Goal: Obtain resource: Obtain resource

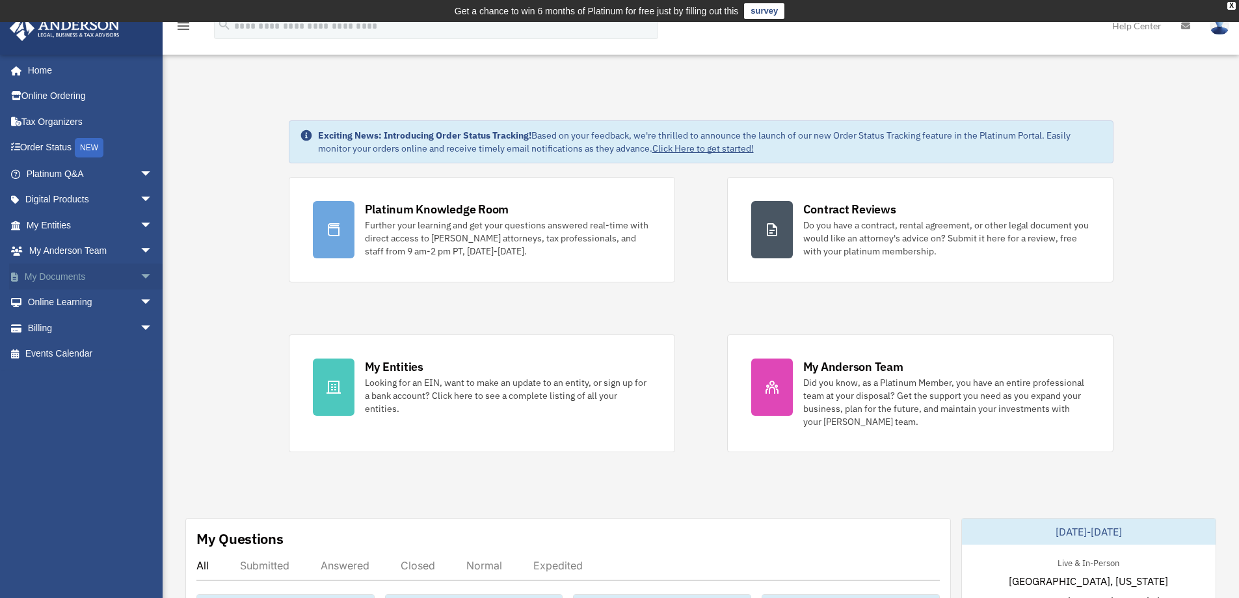
click at [142, 274] on span "arrow_drop_down" at bounding box center [153, 276] width 26 height 27
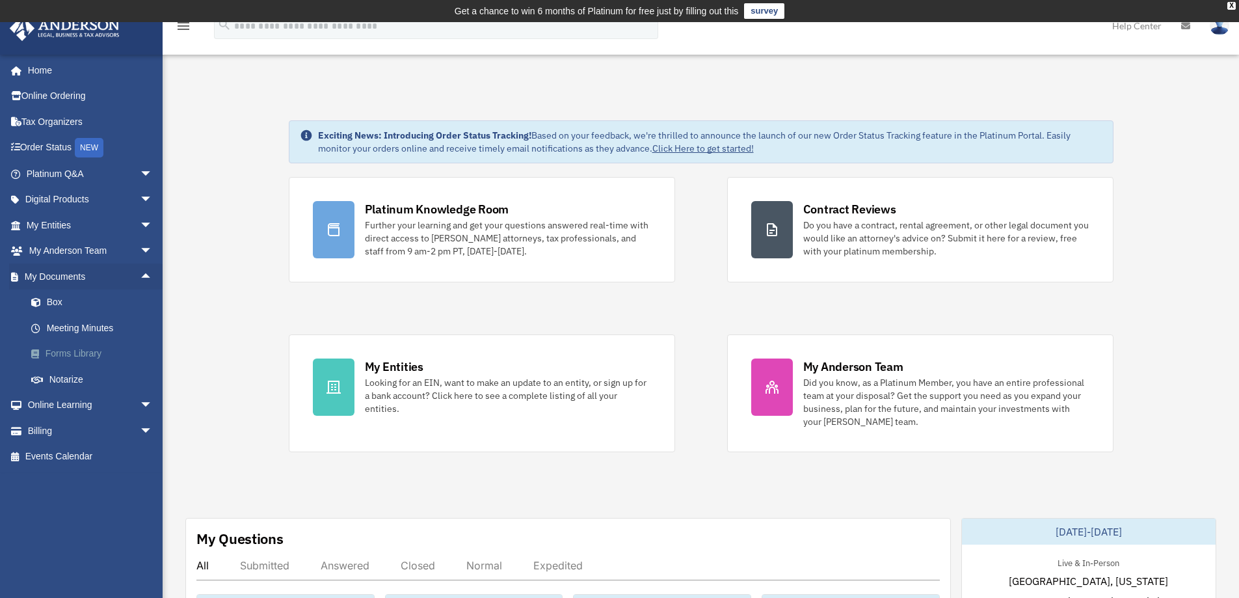
click at [96, 348] on link "Forms Library" at bounding box center [95, 354] width 154 height 26
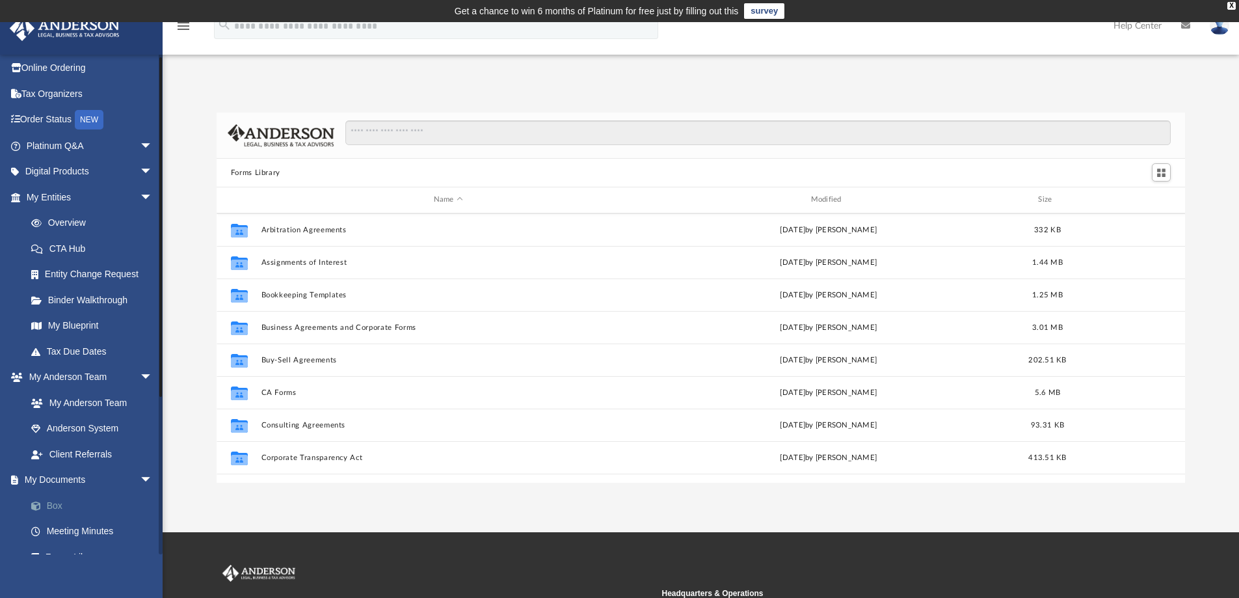
scroll to position [65, 0]
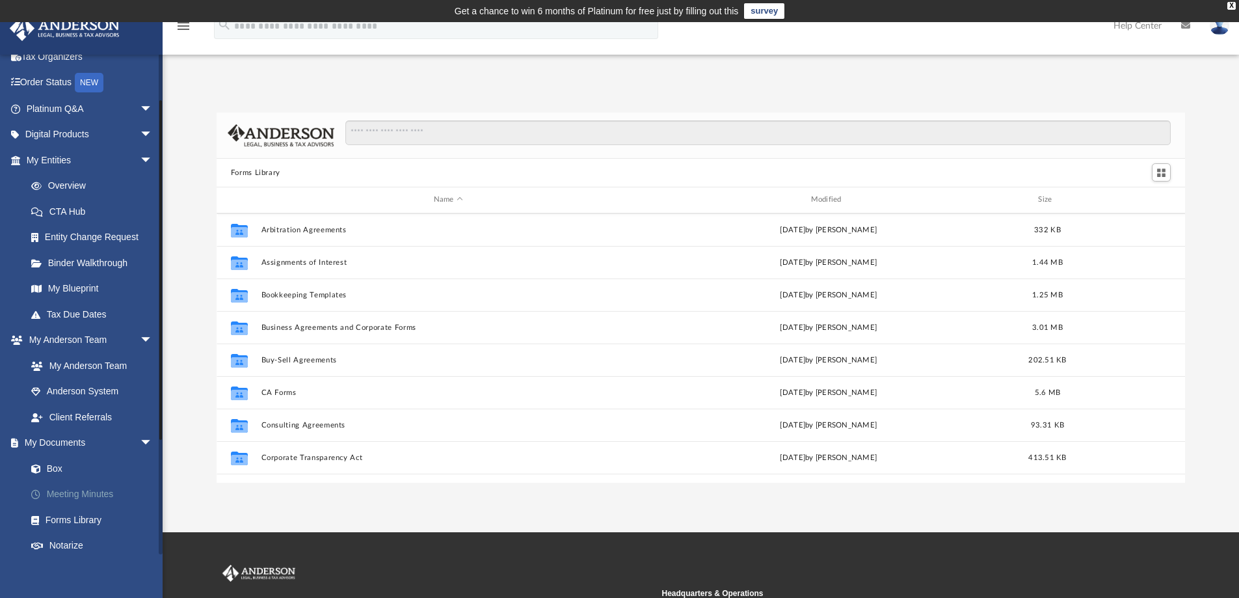
click at [100, 495] on link "Meeting Minutes" at bounding box center [95, 494] width 154 height 26
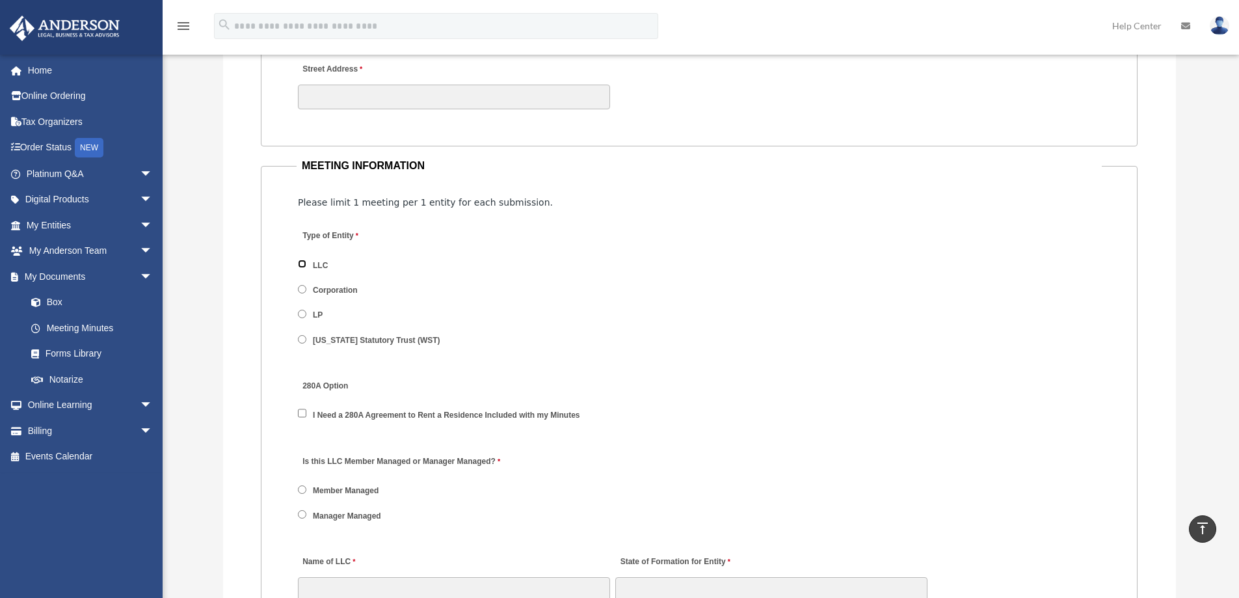
scroll to position [1755, 0]
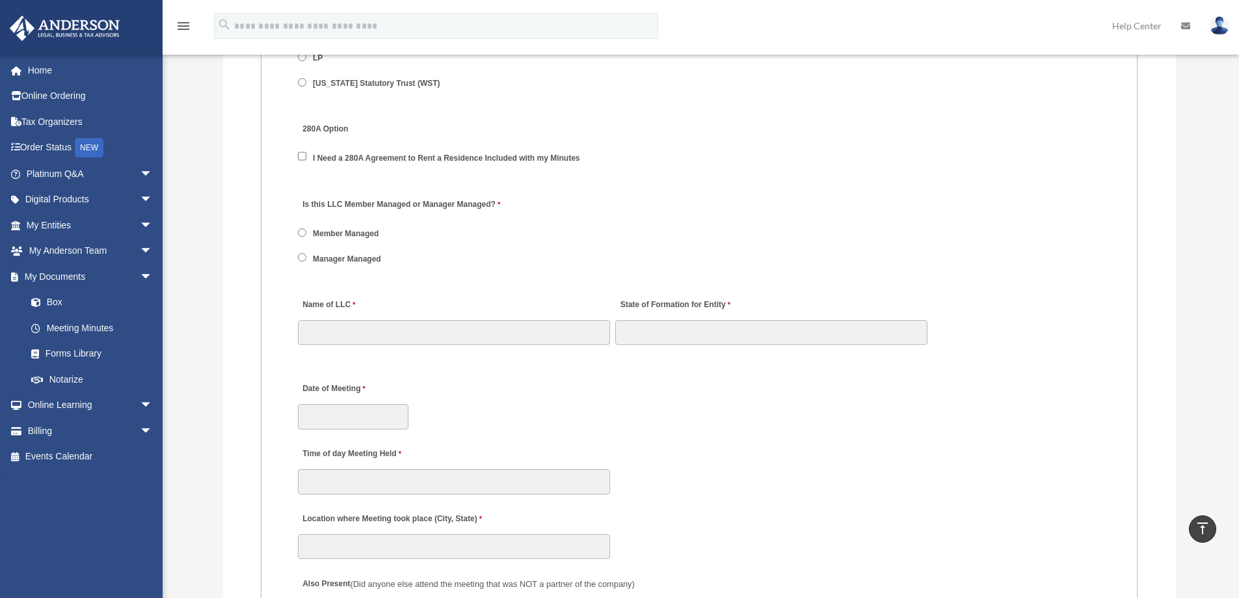
click at [304, 237] on span "Member Managed" at bounding box center [346, 233] width 96 height 22
